Goal: Task Accomplishment & Management: Manage account settings

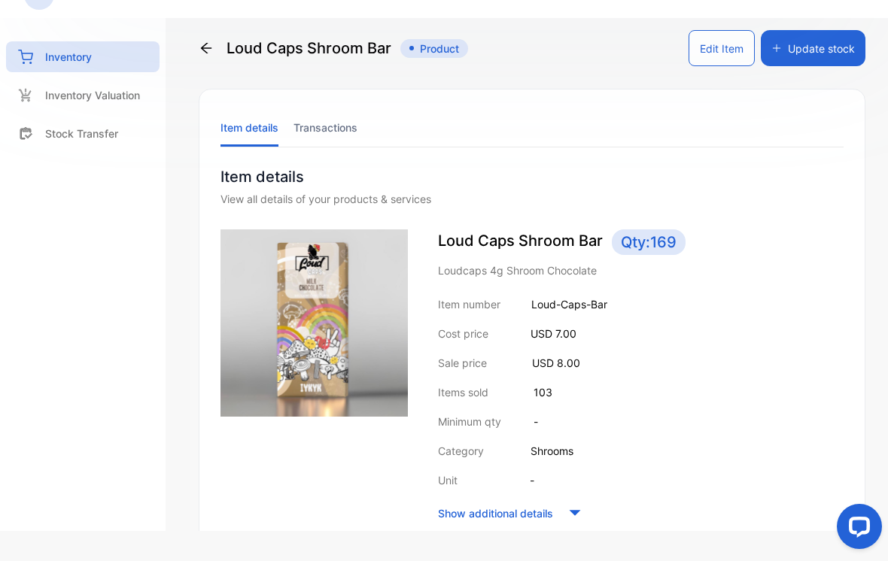
click at [205, 52] on icon at bounding box center [206, 48] width 15 height 15
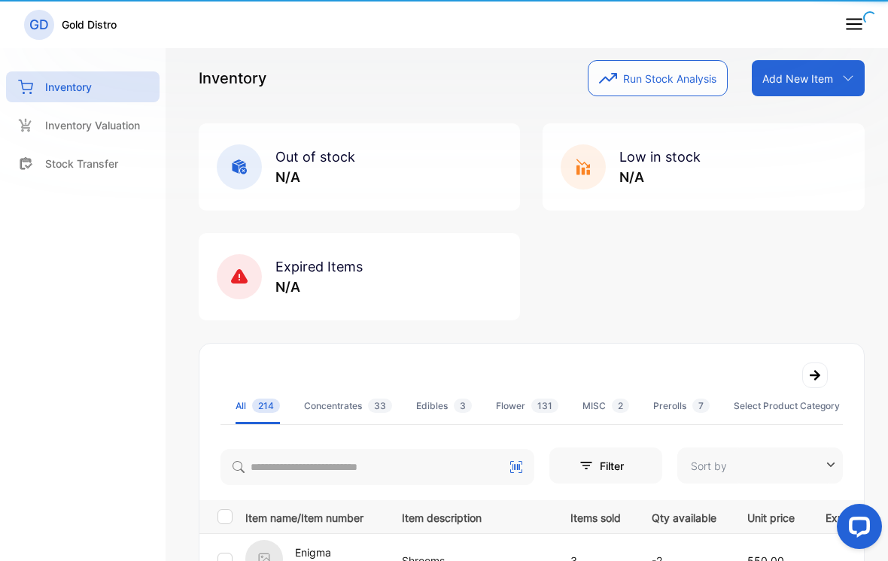
type input "**********"
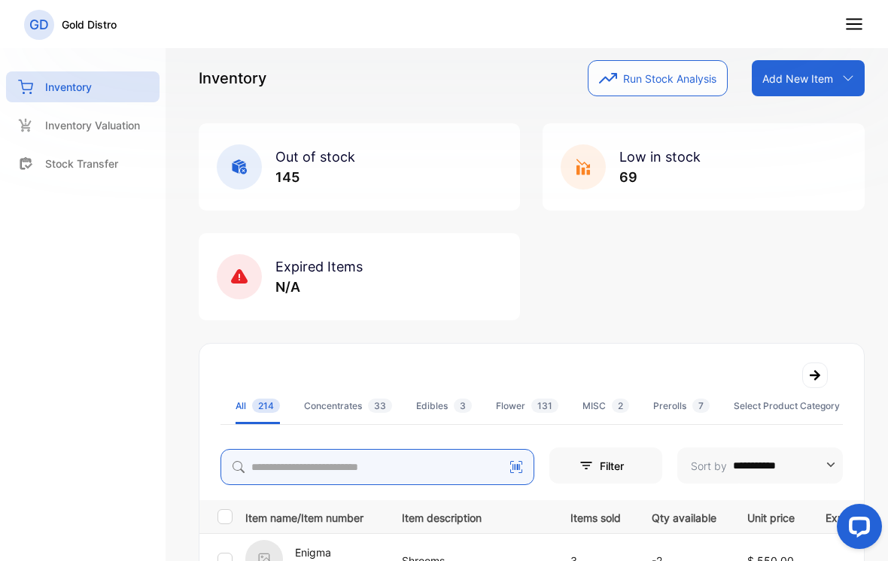
click at [469, 470] on input "search" at bounding box center [378, 467] width 314 height 36
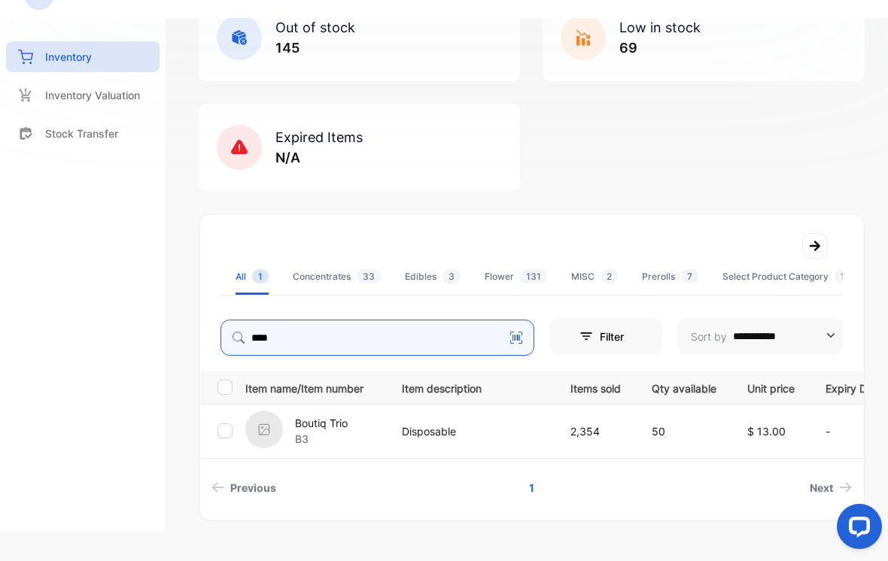
scroll to position [129, 0]
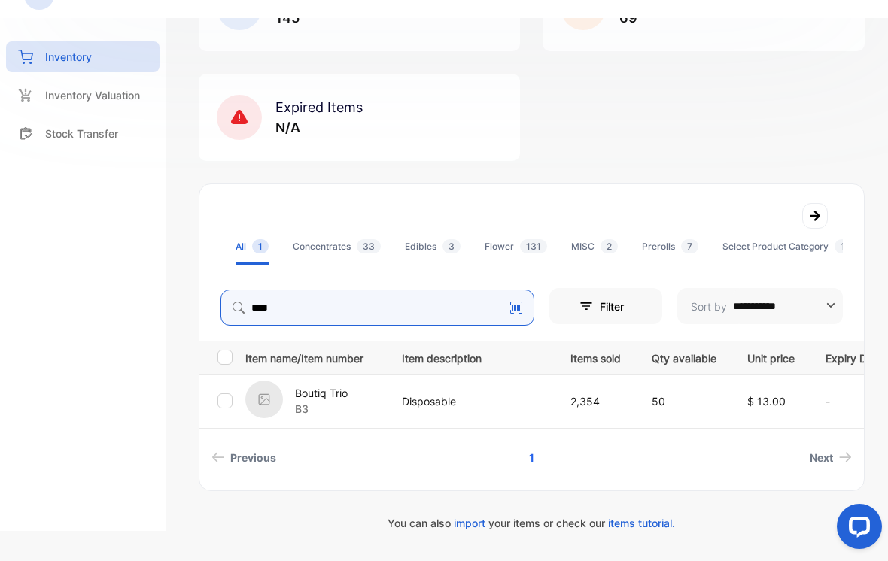
type input "****"
click at [610, 398] on p "2,354" at bounding box center [595, 402] width 50 height 16
click at [264, 397] on img at bounding box center [264, 400] width 38 height 38
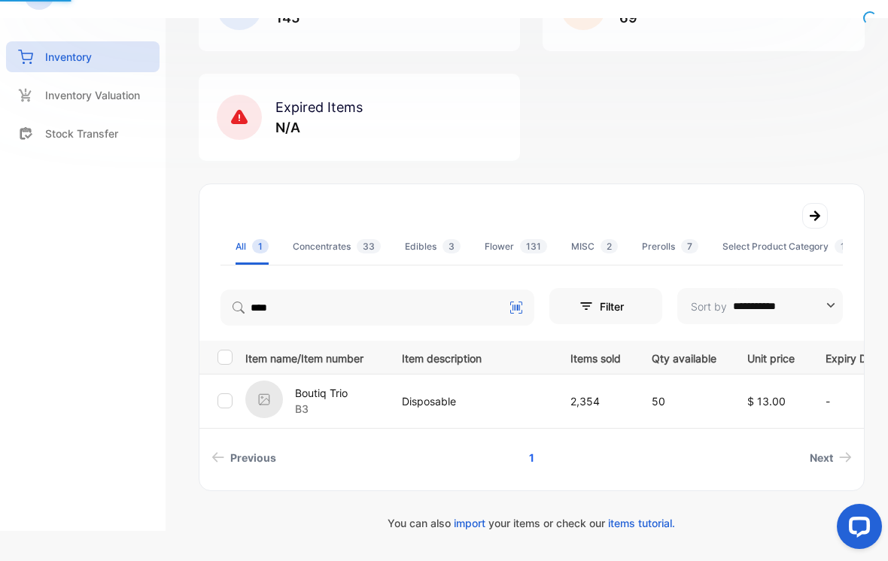
click at [280, 397] on img at bounding box center [264, 400] width 38 height 38
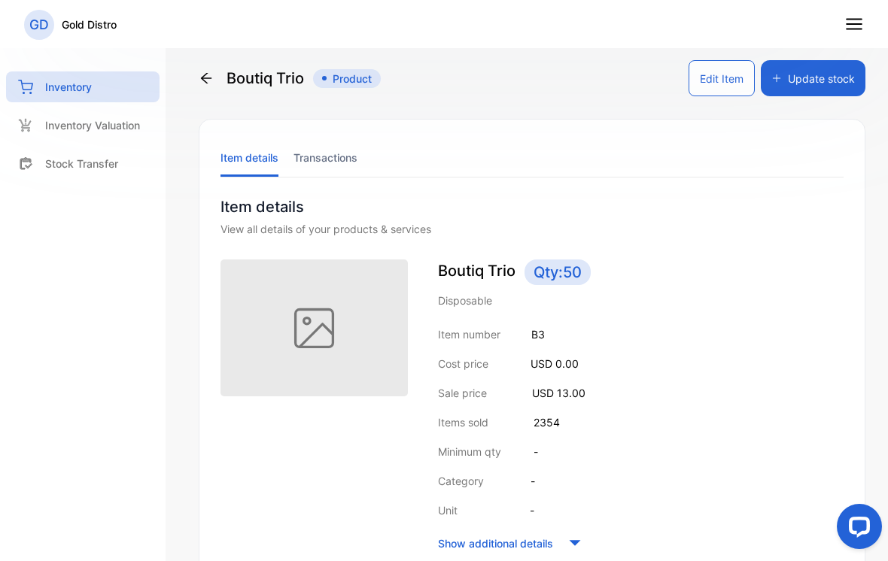
click at [846, 87] on button "Update stock" at bounding box center [813, 78] width 105 height 36
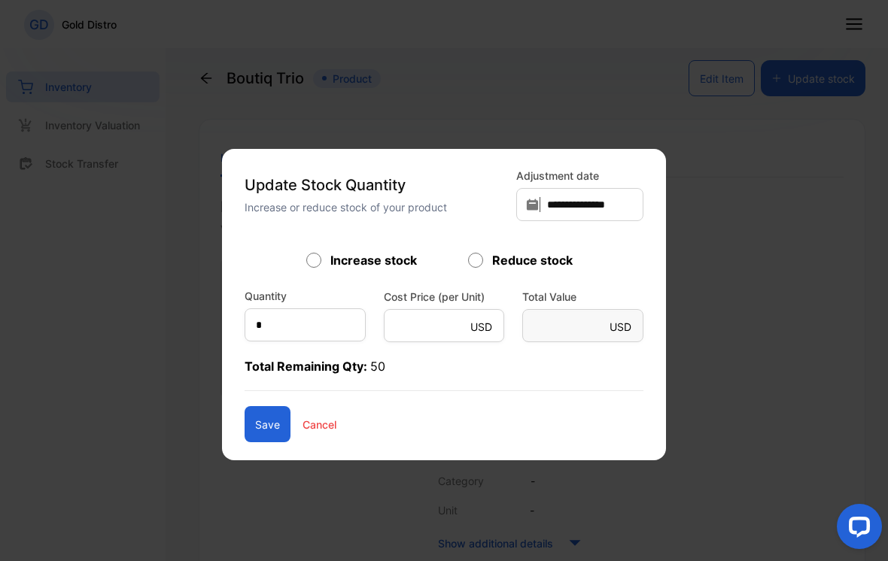
click at [275, 362] on p "Total Remaining Qty: 50" at bounding box center [444, 374] width 399 height 34
click at [287, 358] on p "Total Remaining Qty: 50" at bounding box center [444, 374] width 399 height 34
click at [277, 373] on p "Total Remaining Qty: 50" at bounding box center [444, 374] width 399 height 34
click at [281, 358] on p "Total Remaining Qty: 50" at bounding box center [444, 374] width 399 height 34
click at [281, 357] on p "Total Remaining Qty: 50" at bounding box center [444, 374] width 399 height 34
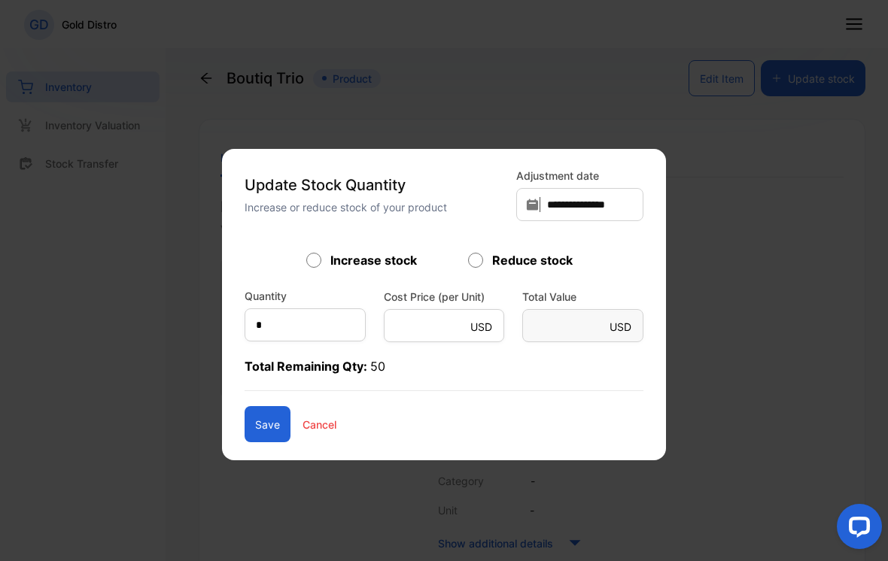
click at [281, 356] on form "Increase stock Reduce stock Quantity * Cost Price (per Unit) USD * Total Value …" at bounding box center [444, 346] width 399 height 191
click at [298, 363] on p "Total Remaining Qty: 50" at bounding box center [444, 374] width 399 height 34
click at [301, 355] on form "Increase stock Reduce stock Quantity * Cost Price (per Unit) USD * Total Value …" at bounding box center [444, 346] width 399 height 191
click at [301, 354] on form "Increase stock Reduce stock Quantity * Cost Price (per Unit) USD * Total Value …" at bounding box center [444, 346] width 399 height 191
click at [302, 361] on p "Total Remaining Qty: 50" at bounding box center [444, 374] width 399 height 34
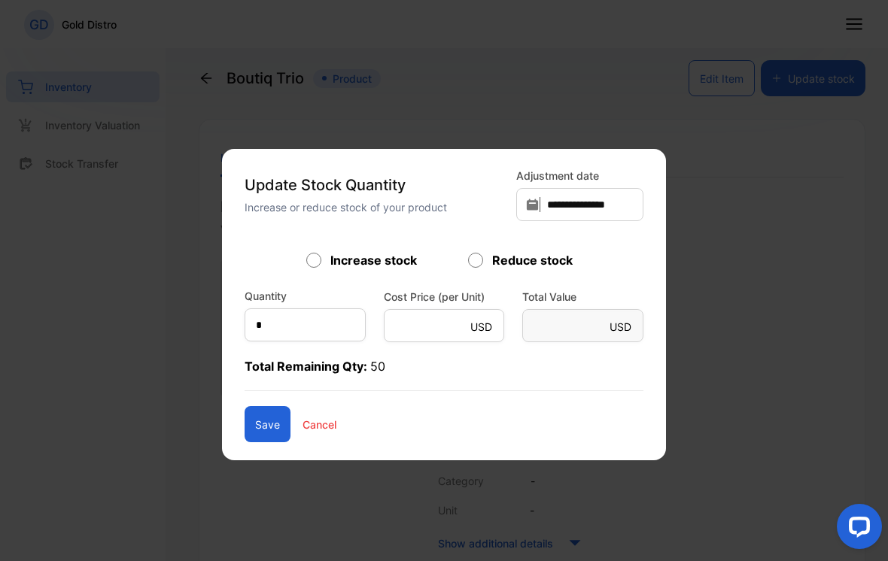
click at [294, 351] on form "Increase stock Reduce stock Quantity * Cost Price (per Unit) USD * Total Value …" at bounding box center [444, 346] width 399 height 191
click at [294, 350] on form "Increase stock Reduce stock Quantity * Cost Price (per Unit) USD * Total Value …" at bounding box center [444, 346] width 399 height 191
click at [303, 349] on form "Increase stock Reduce stock Quantity * Cost Price (per Unit) USD * Total Value …" at bounding box center [444, 346] width 399 height 191
click at [296, 341] on input "*" at bounding box center [305, 325] width 121 height 33
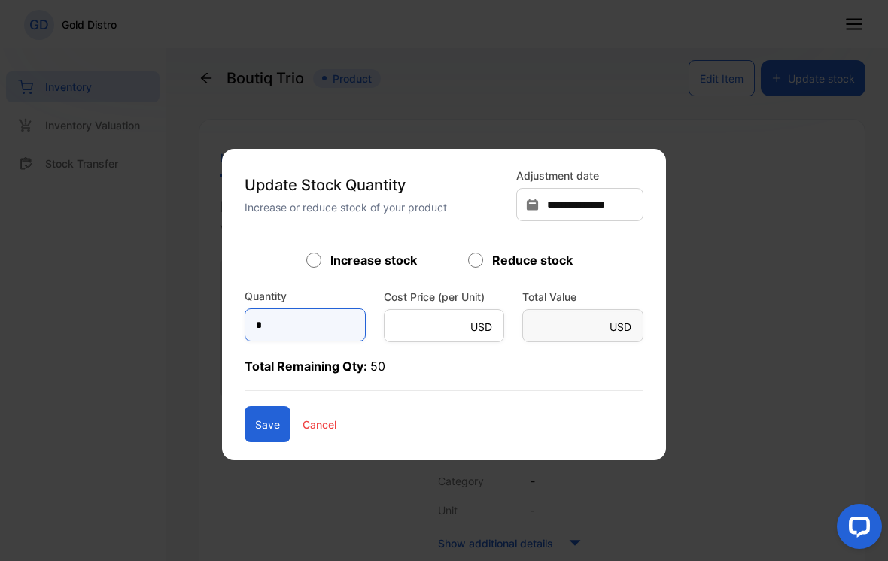
scroll to position [30, 0]
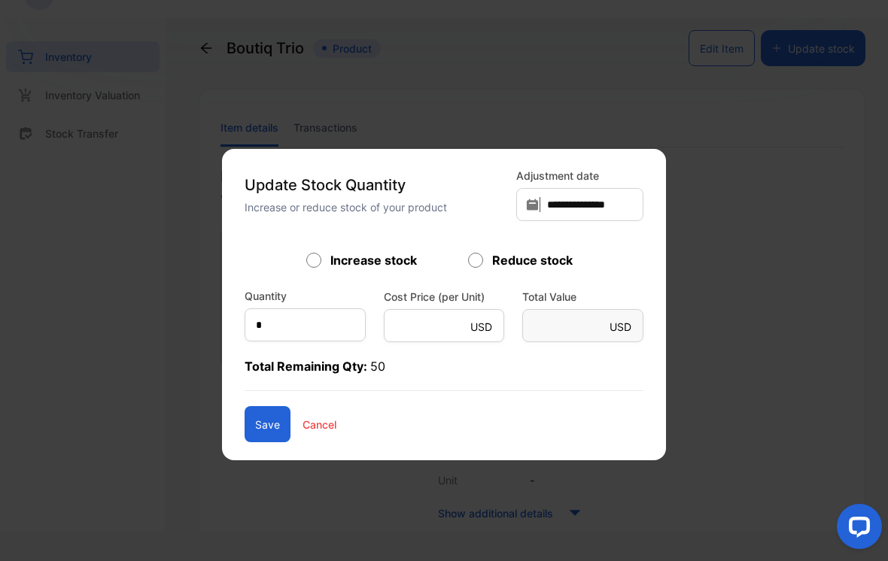
click at [312, 303] on div "Quantity *" at bounding box center [305, 314] width 121 height 53
click at [311, 303] on div "Quantity *" at bounding box center [305, 314] width 121 height 53
click at [285, 320] on input "*" at bounding box center [305, 325] width 121 height 33
type input "***"
click at [262, 438] on button "Save" at bounding box center [268, 424] width 46 height 36
